Goal: Understand process/instructions

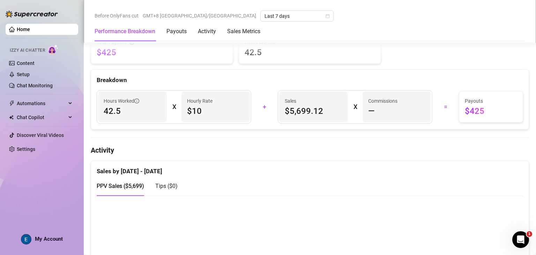
scroll to position [384, 0]
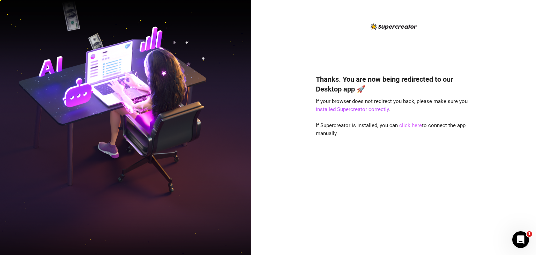
click at [409, 127] on link "click here" at bounding box center [410, 125] width 23 height 6
click at [413, 126] on link "click here" at bounding box center [410, 125] width 23 height 6
click at [413, 127] on link "click here" at bounding box center [410, 125] width 23 height 6
